Goal: Complete application form

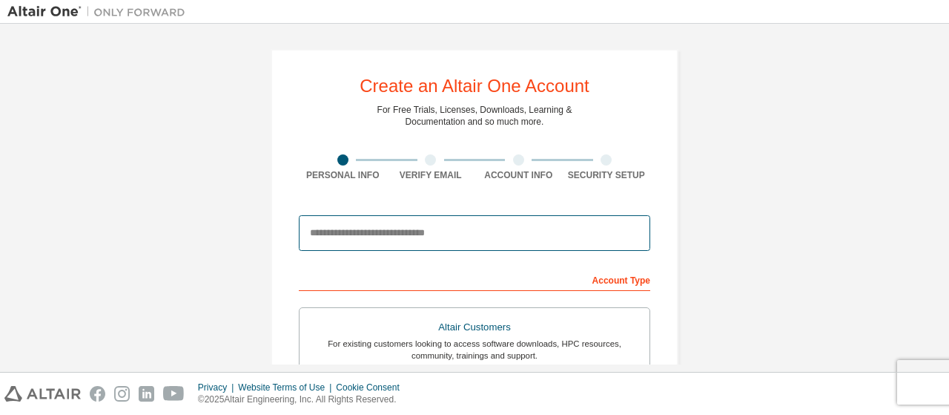
click at [349, 238] on input "email" at bounding box center [475, 233] width 352 height 36
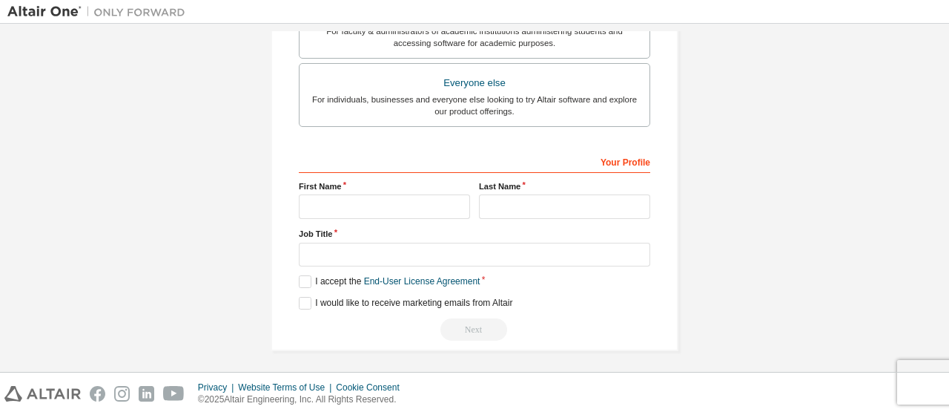
scroll to position [275, 0]
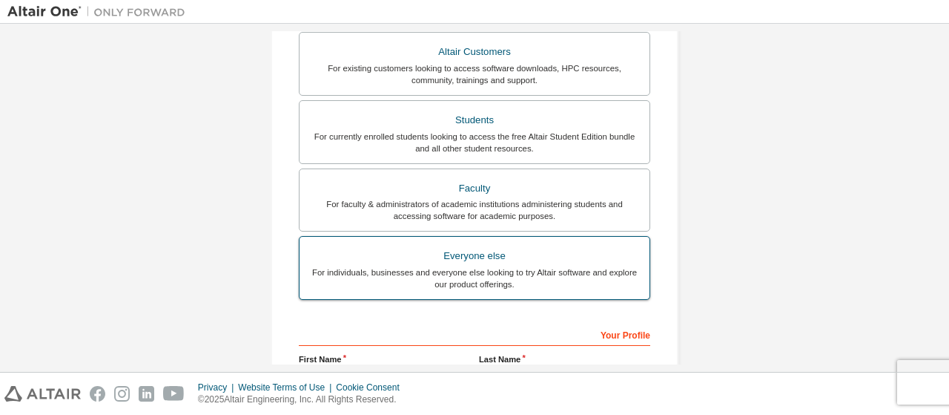
type input "**********"
click at [473, 266] on div "For individuals, businesses and everyone else looking to try Altair software an…" at bounding box center [475, 278] width 332 height 24
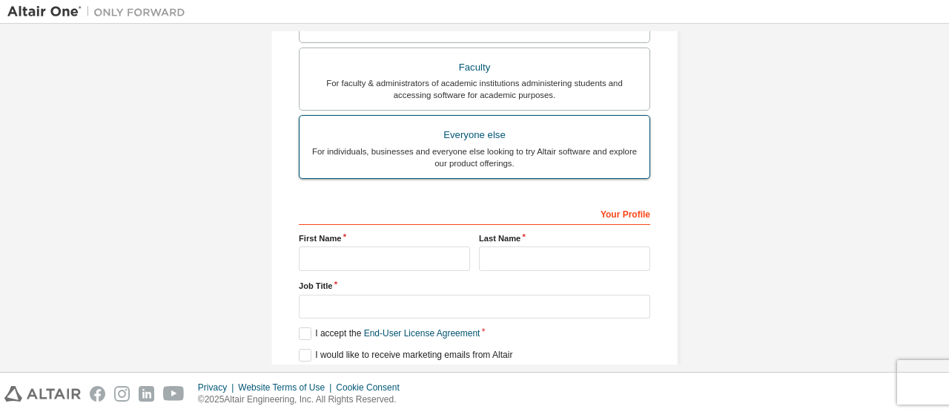
scroll to position [448, 0]
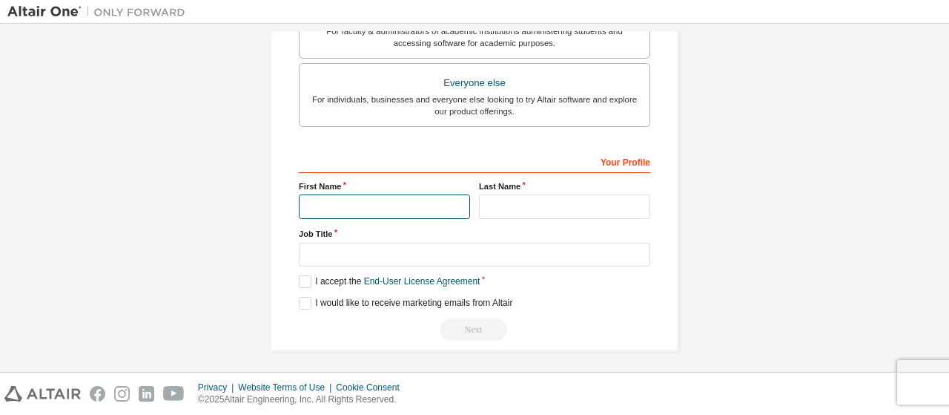
click at [332, 203] on input "text" at bounding box center [384, 206] width 171 height 24
type input "*****"
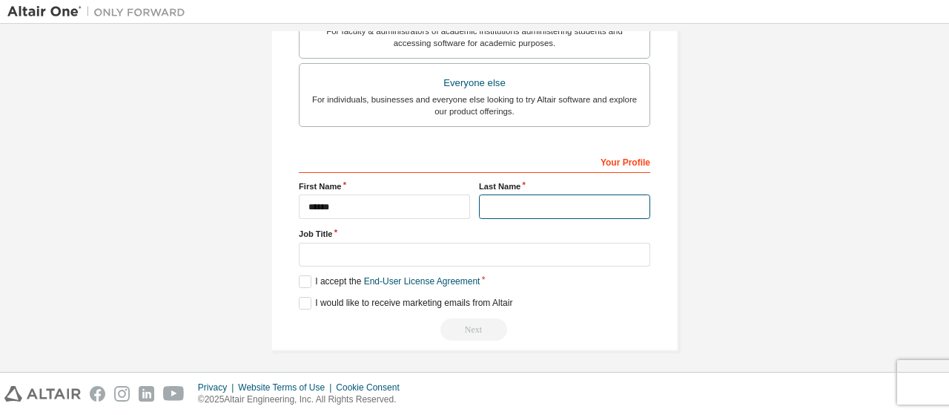
click at [524, 199] on input "text" at bounding box center [564, 206] width 171 height 24
type input "*"
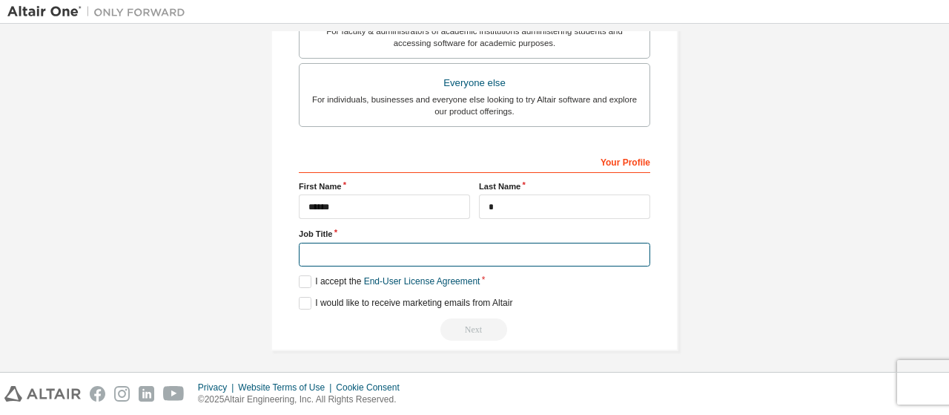
click at [326, 246] on input "text" at bounding box center [475, 255] width 352 height 24
type input "**********"
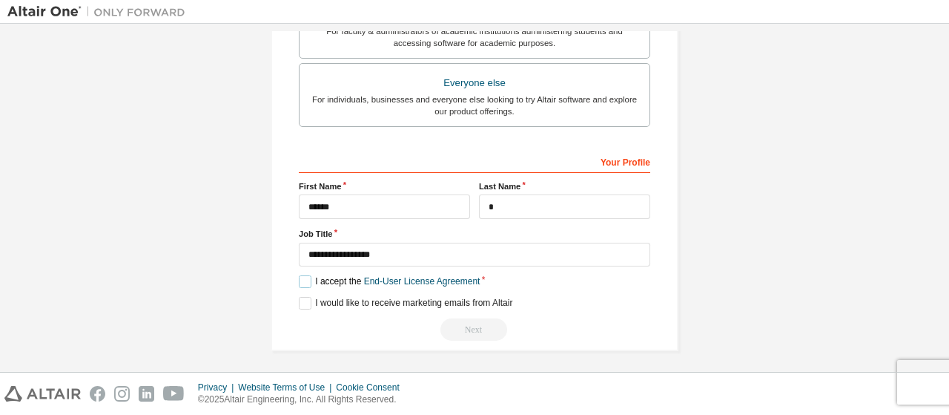
click at [303, 280] on label "I accept the End-User License Agreement" at bounding box center [389, 281] width 181 height 13
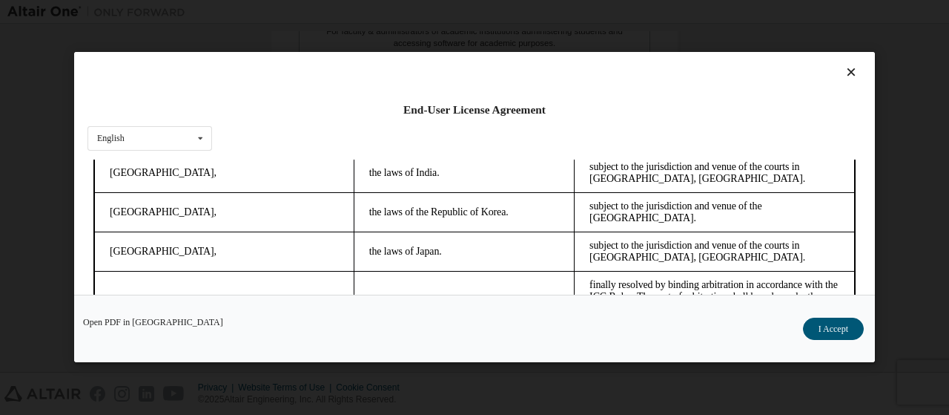
scroll to position [4194, 0]
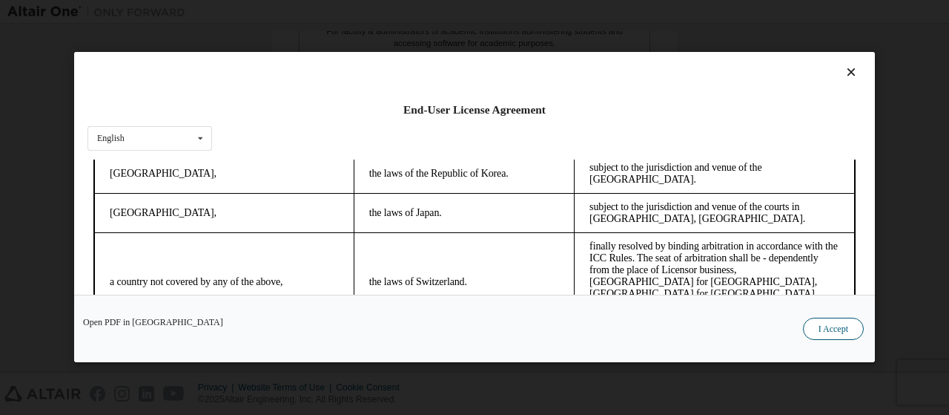
click at [818, 326] on button "I Accept" at bounding box center [833, 329] width 61 height 22
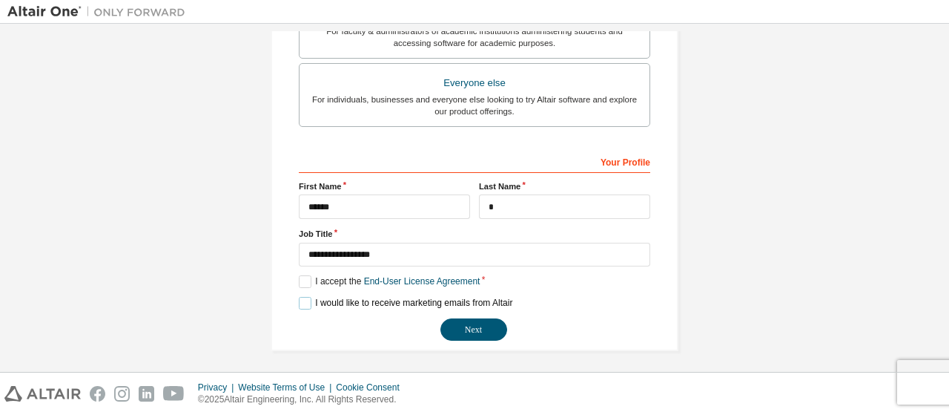
click at [302, 301] on label "I would like to receive marketing emails from Altair" at bounding box center [406, 303] width 214 height 13
click at [475, 327] on button "Next" at bounding box center [474, 329] width 67 height 22
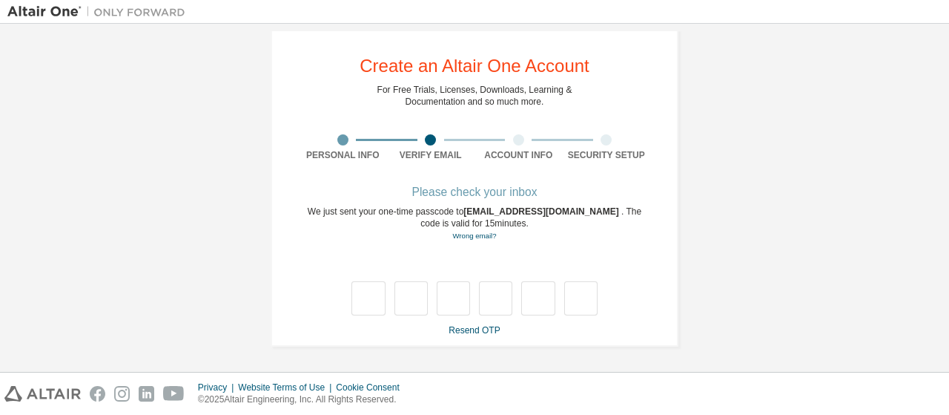
scroll to position [19, 0]
click at [371, 302] on input "text" at bounding box center [368, 299] width 33 height 34
type input "*"
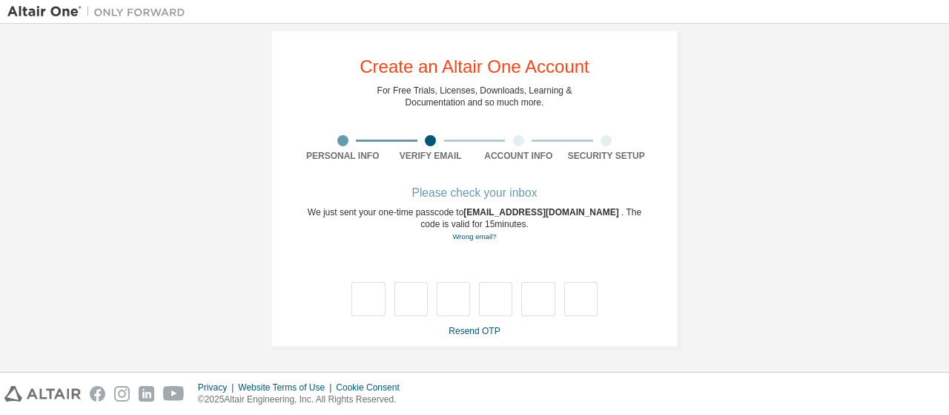
type input "*"
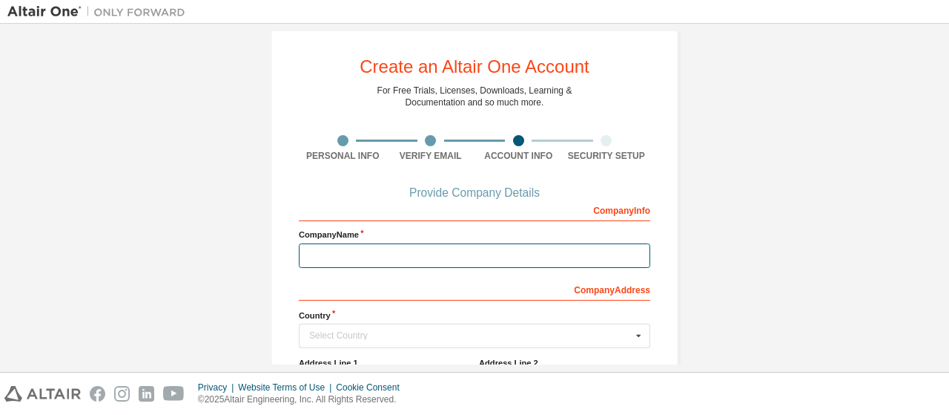
click at [340, 253] on input "text" at bounding box center [475, 255] width 352 height 24
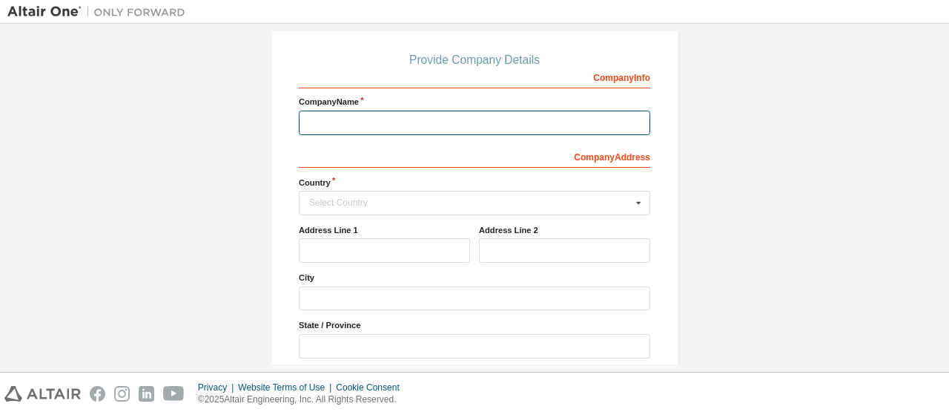
scroll to position [86, 0]
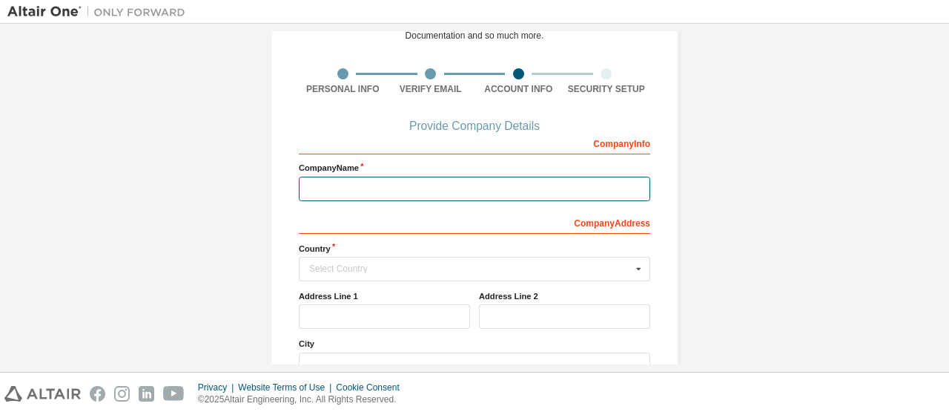
click at [309, 190] on input "text" at bounding box center [475, 189] width 352 height 24
drag, startPoint x: 450, startPoint y: 191, endPoint x: 126, endPoint y: 170, distance: 324.8
click at [126, 171] on div "**********" at bounding box center [474, 243] width 935 height 596
type input "***"
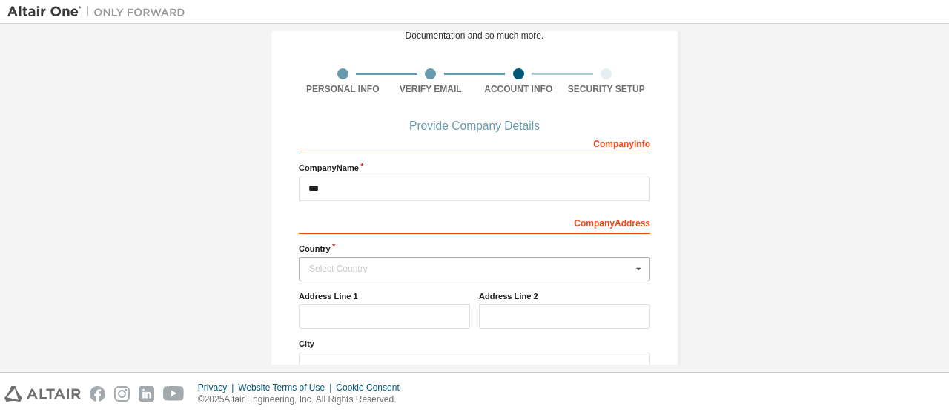
click at [363, 271] on div "Select Country" at bounding box center [470, 268] width 323 height 9
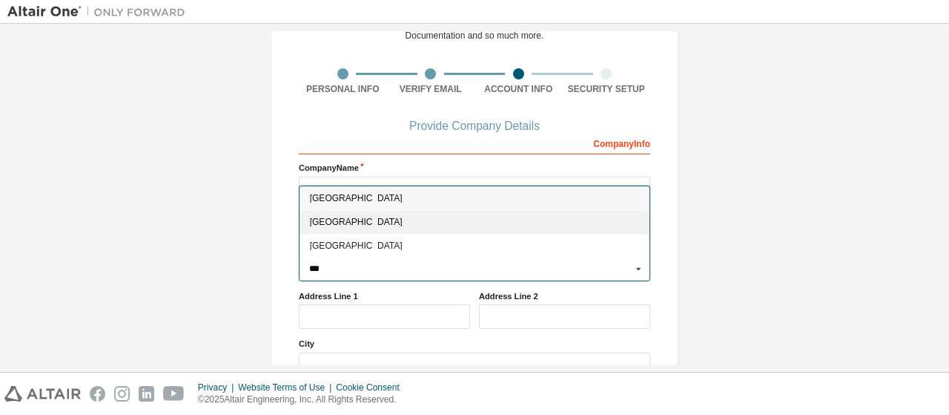
type input "***"
click at [320, 219] on span "[GEOGRAPHIC_DATA]" at bounding box center [475, 222] width 330 height 9
type input "***"
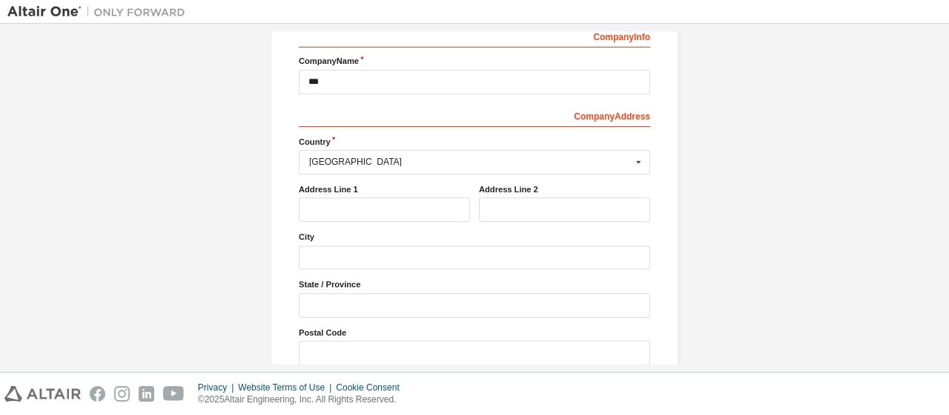
scroll to position [259, 0]
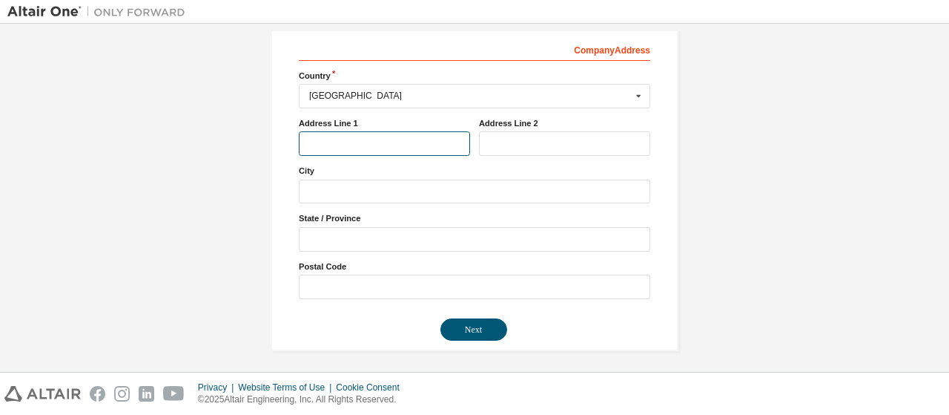
click at [320, 147] on input "text" at bounding box center [384, 143] width 171 height 24
click at [317, 141] on input "text" at bounding box center [384, 143] width 171 height 24
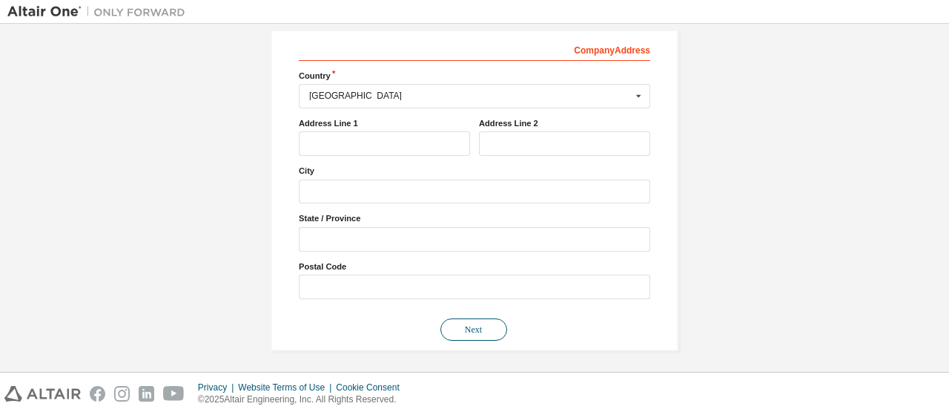
click at [486, 325] on button "Next" at bounding box center [474, 329] width 67 height 22
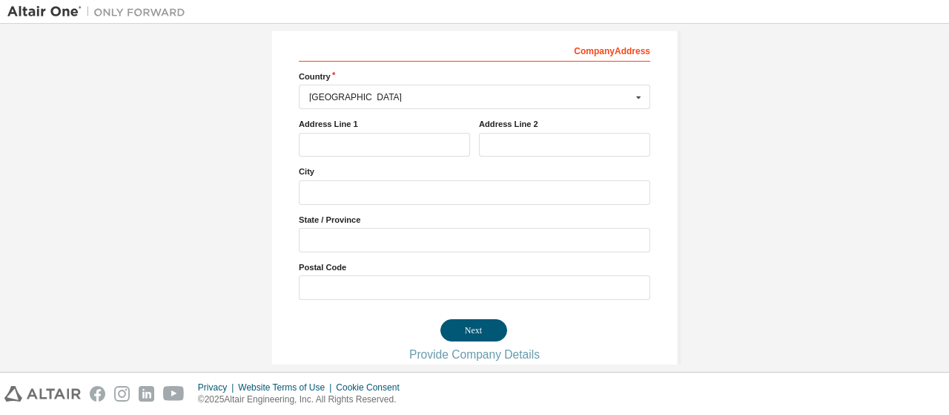
scroll to position [0, 0]
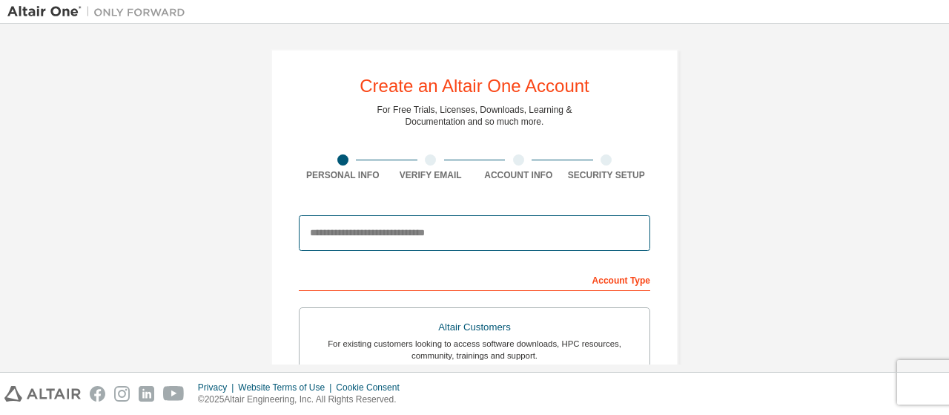
click at [348, 238] on input "email" at bounding box center [475, 233] width 352 height 36
type input "**********"
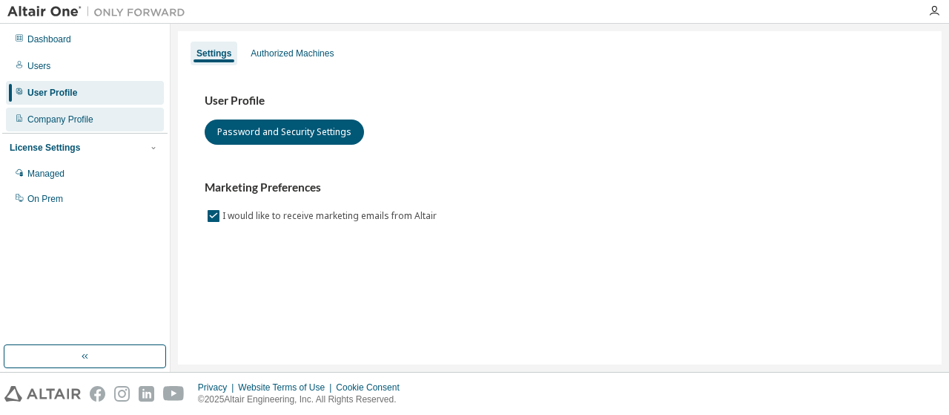
click at [62, 124] on div "Company Profile" at bounding box center [60, 119] width 66 height 12
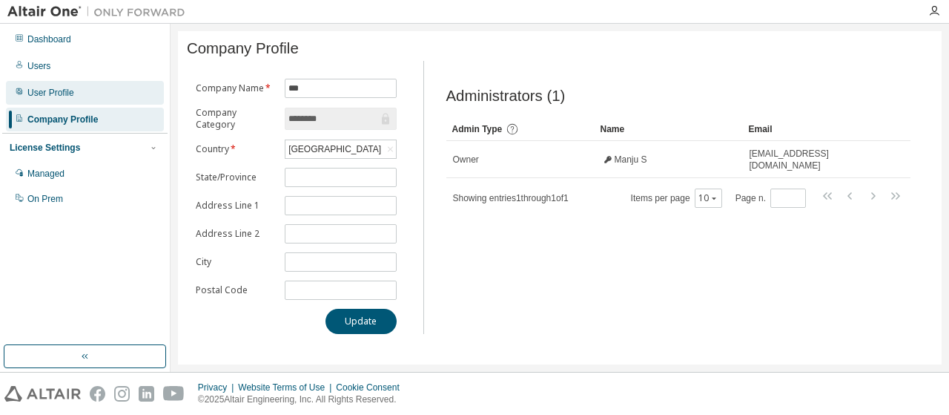
click at [47, 94] on div "User Profile" at bounding box center [50, 93] width 47 height 12
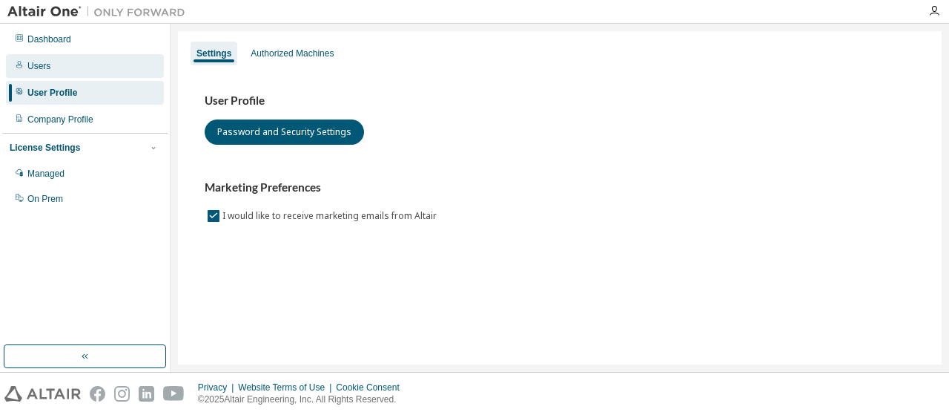
click at [39, 68] on div "Users" at bounding box center [38, 66] width 23 height 12
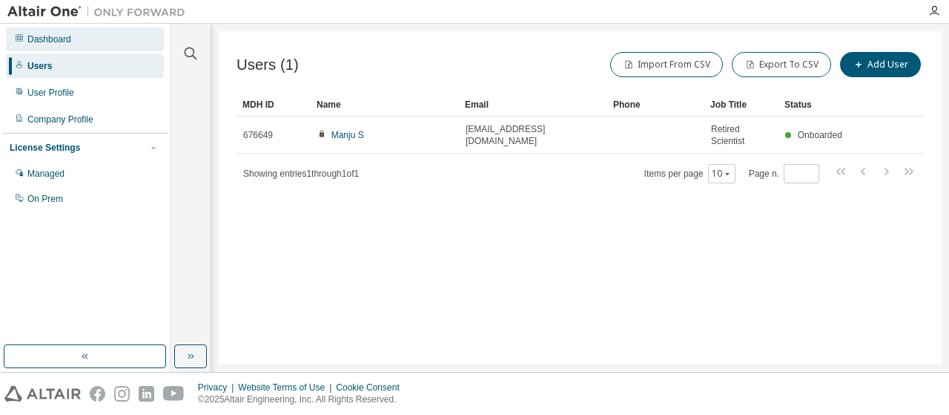
click at [44, 39] on div "Dashboard" at bounding box center [49, 39] width 44 height 12
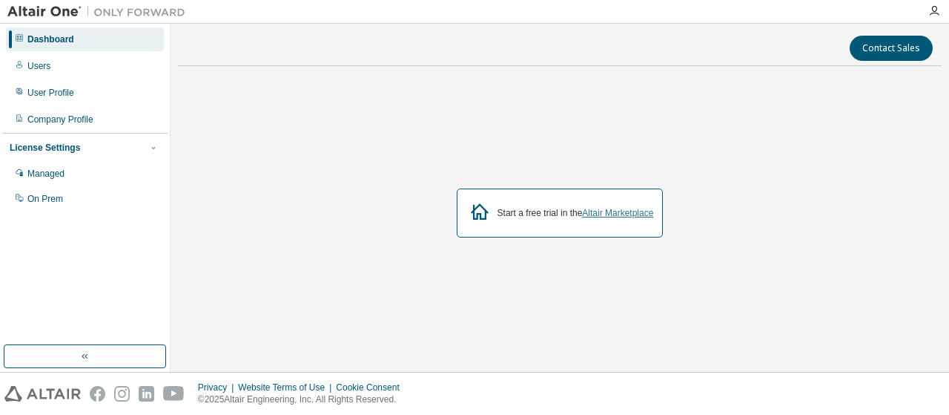
click at [599, 217] on link "Altair Marketplace" at bounding box center [617, 213] width 71 height 10
